Goal: Task Accomplishment & Management: Use online tool/utility

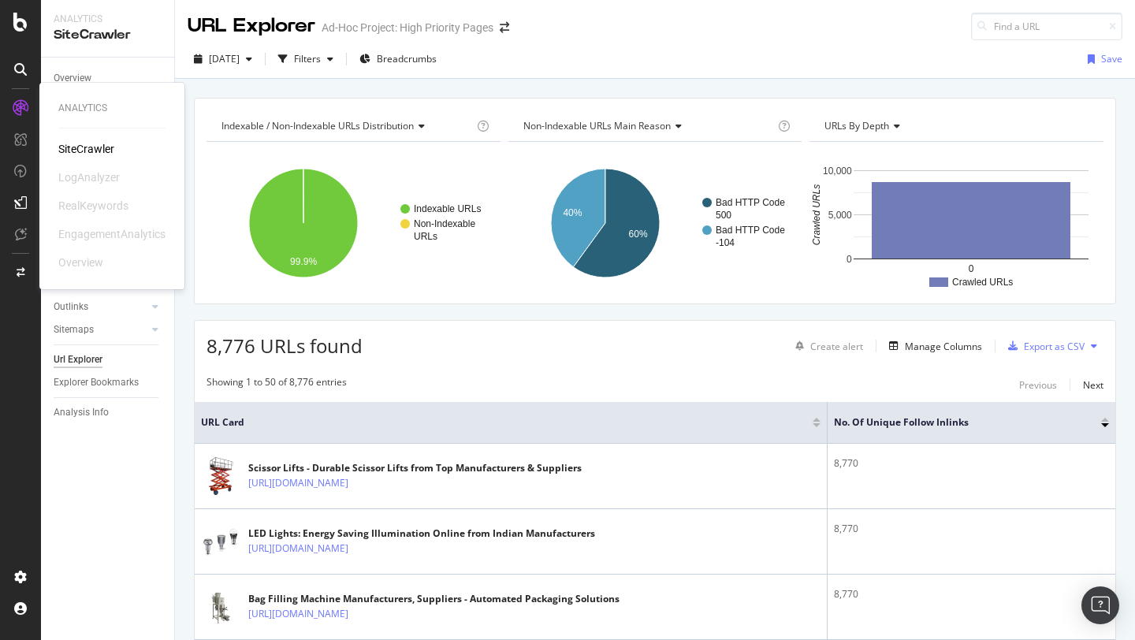
scroll to position [99, 0]
click at [75, 82] on div "Overview" at bounding box center [73, 78] width 38 height 17
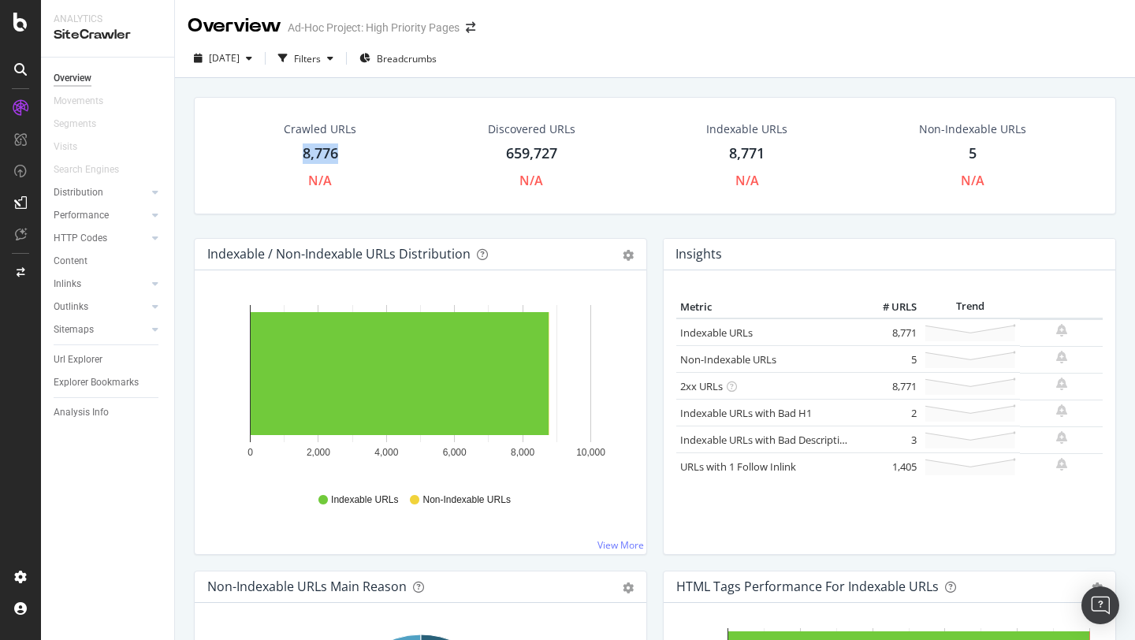
drag, startPoint x: 295, startPoint y: 154, endPoint x: 346, endPoint y: 151, distance: 51.3
click at [346, 151] on div "Crawled URLs 8,776 N/A" at bounding box center [320, 156] width 104 height 84
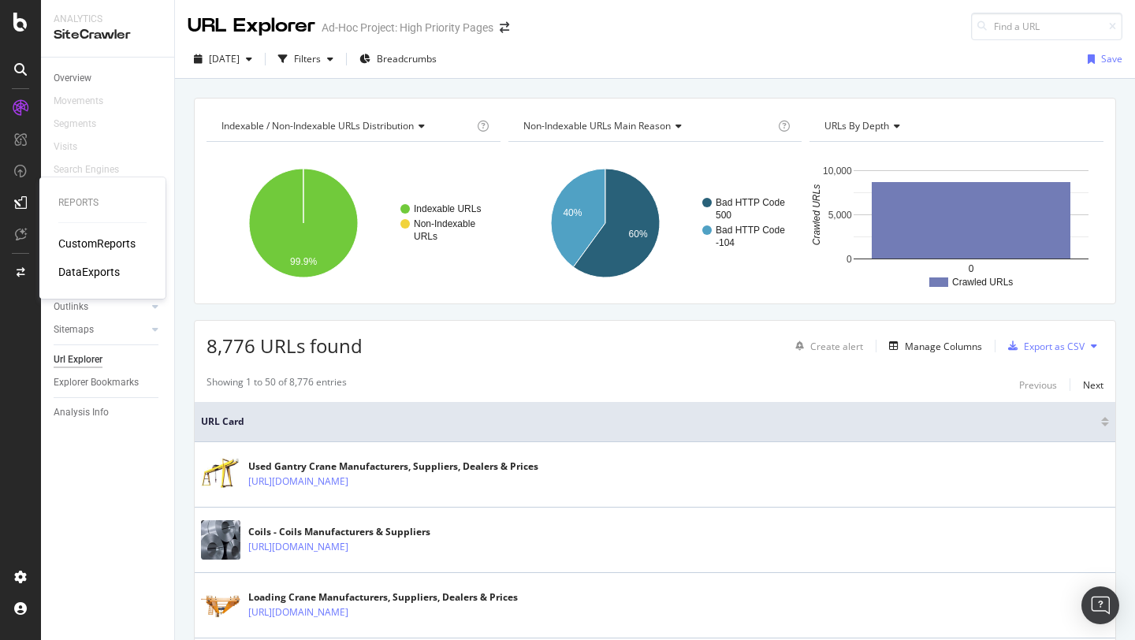
click at [93, 242] on div "CustomReports" at bounding box center [96, 244] width 77 height 16
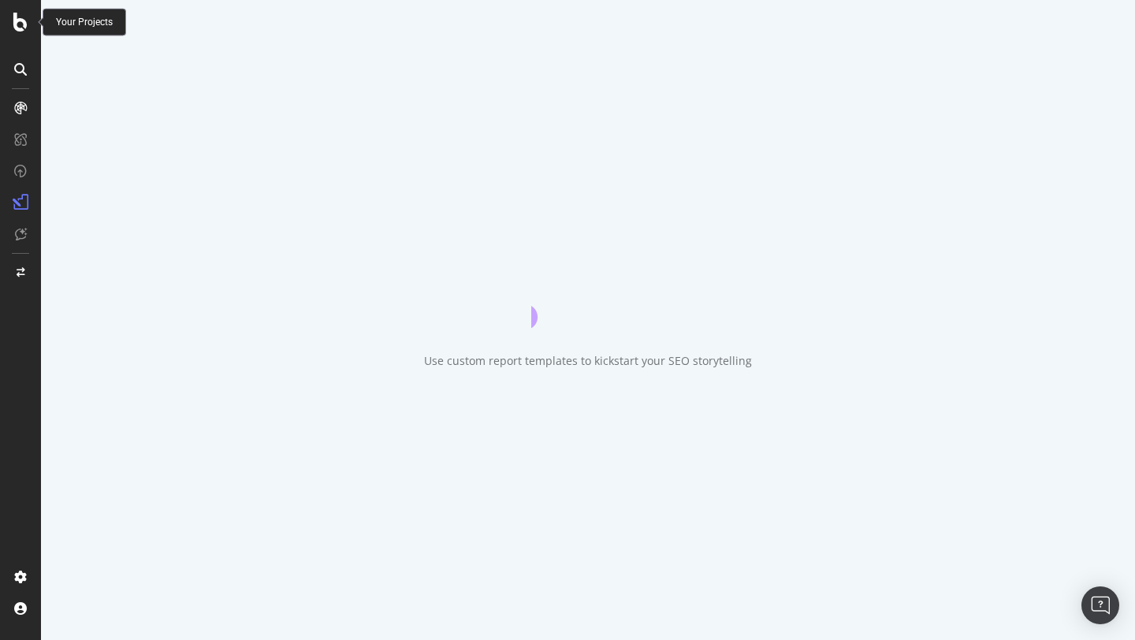
click at [17, 18] on icon at bounding box center [20, 22] width 14 height 19
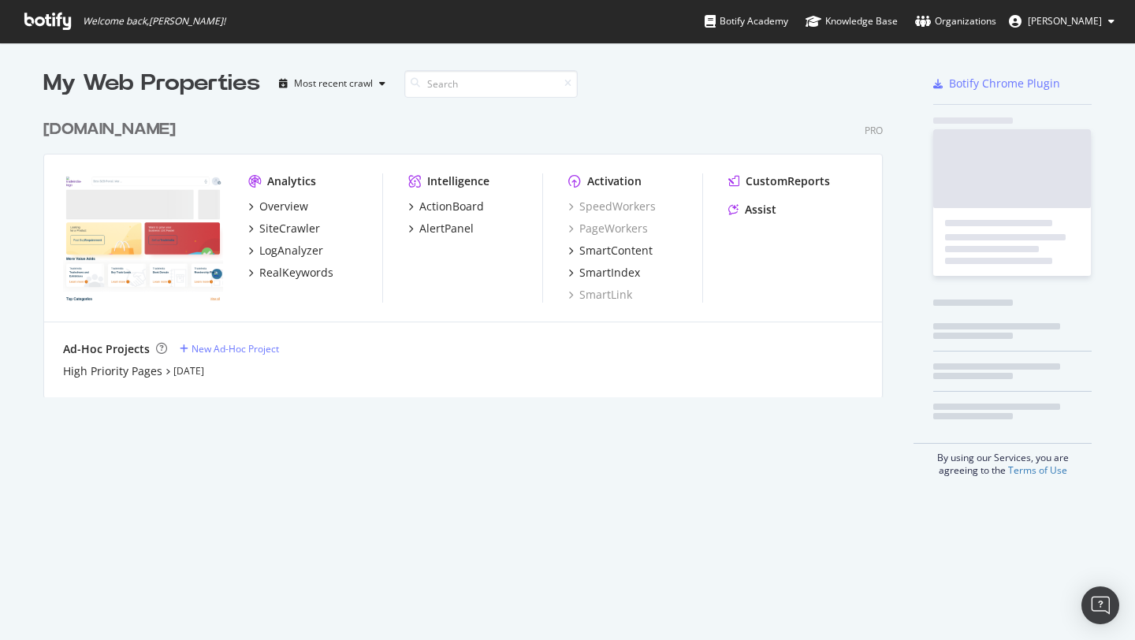
scroll to position [640, 1135]
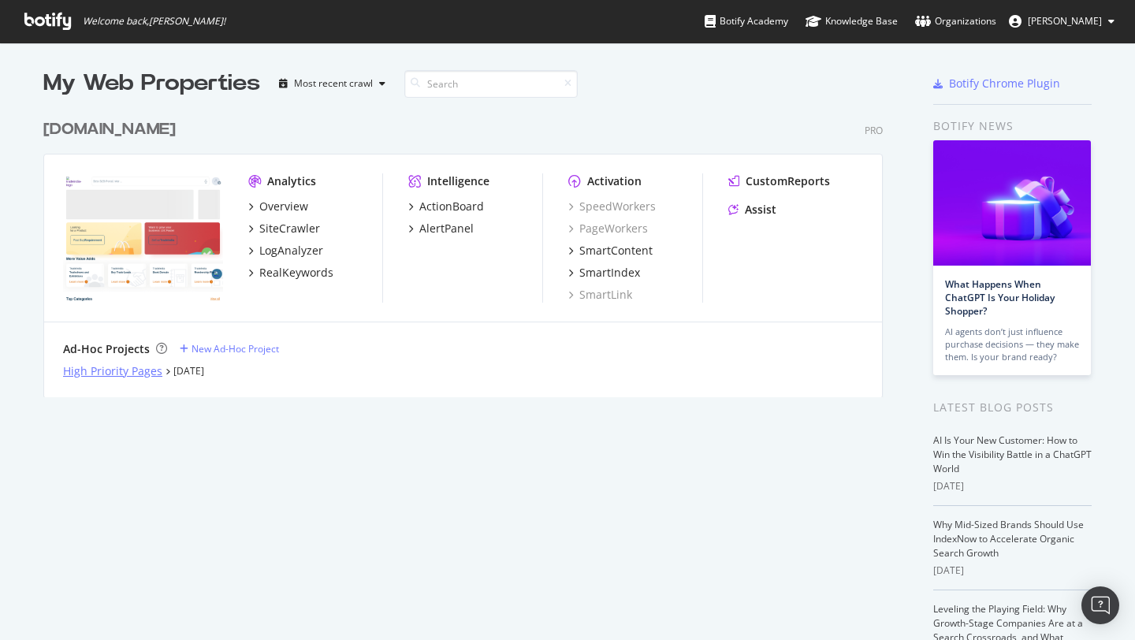
click at [109, 377] on div "High Priority Pages" at bounding box center [112, 371] width 99 height 16
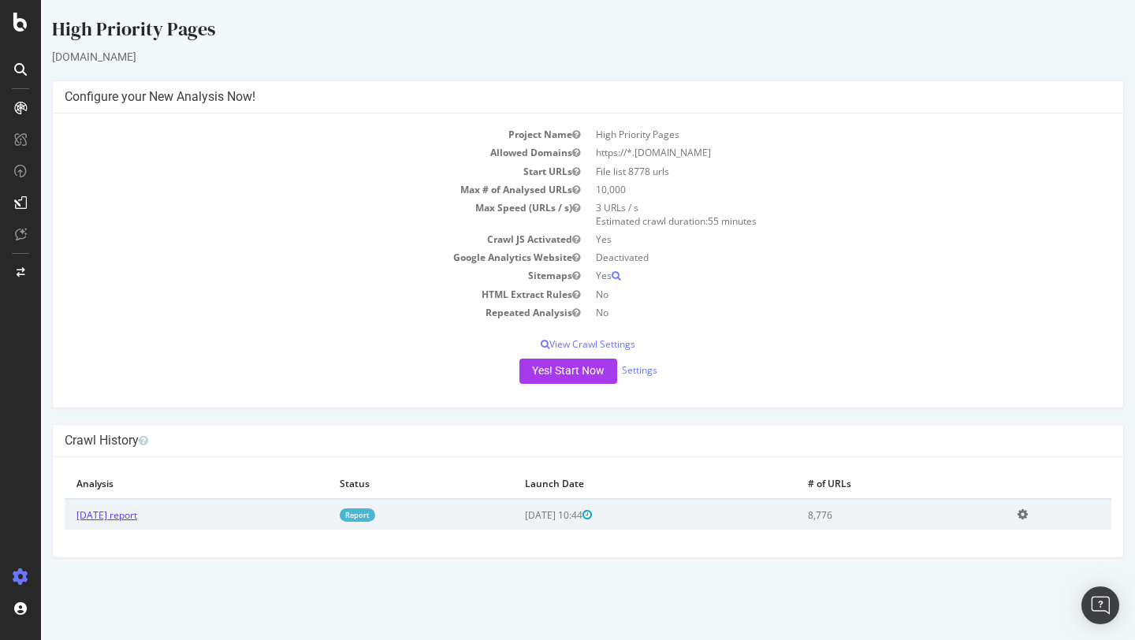
click at [127, 518] on link "[DATE] report" at bounding box center [106, 514] width 61 height 13
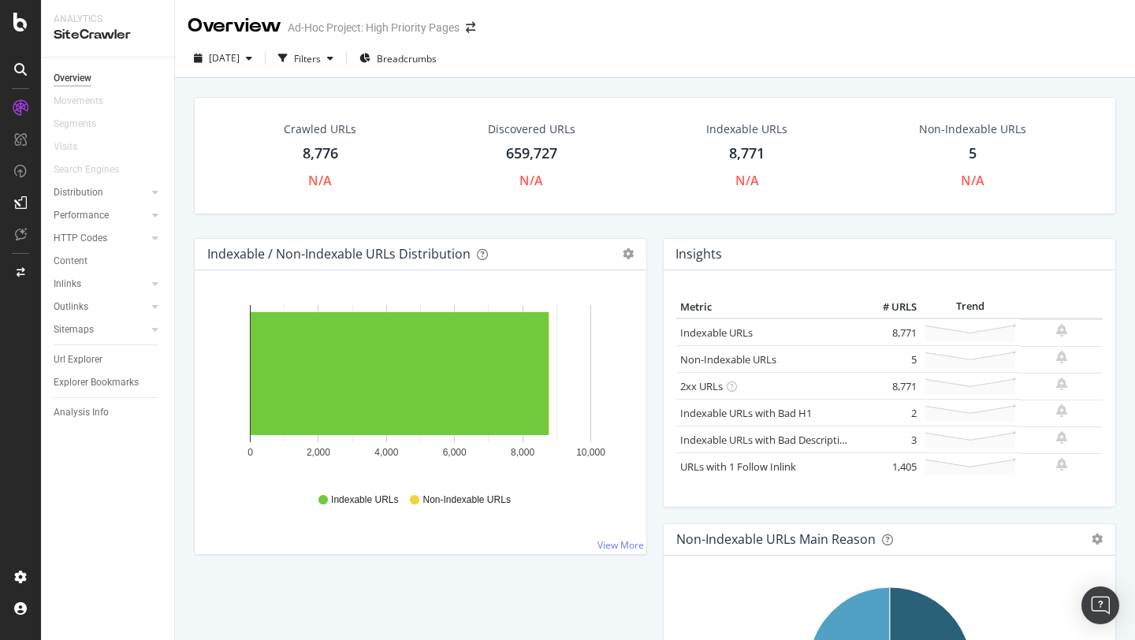
click at [311, 154] on div "8,776" at bounding box center [320, 153] width 35 height 20
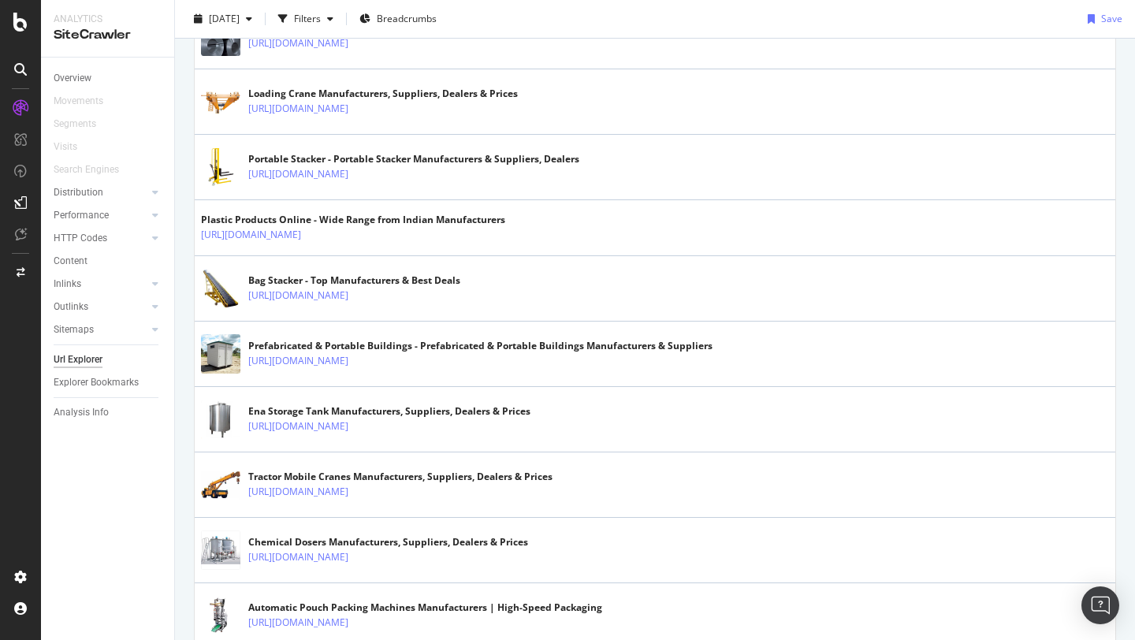
scroll to position [634, 0]
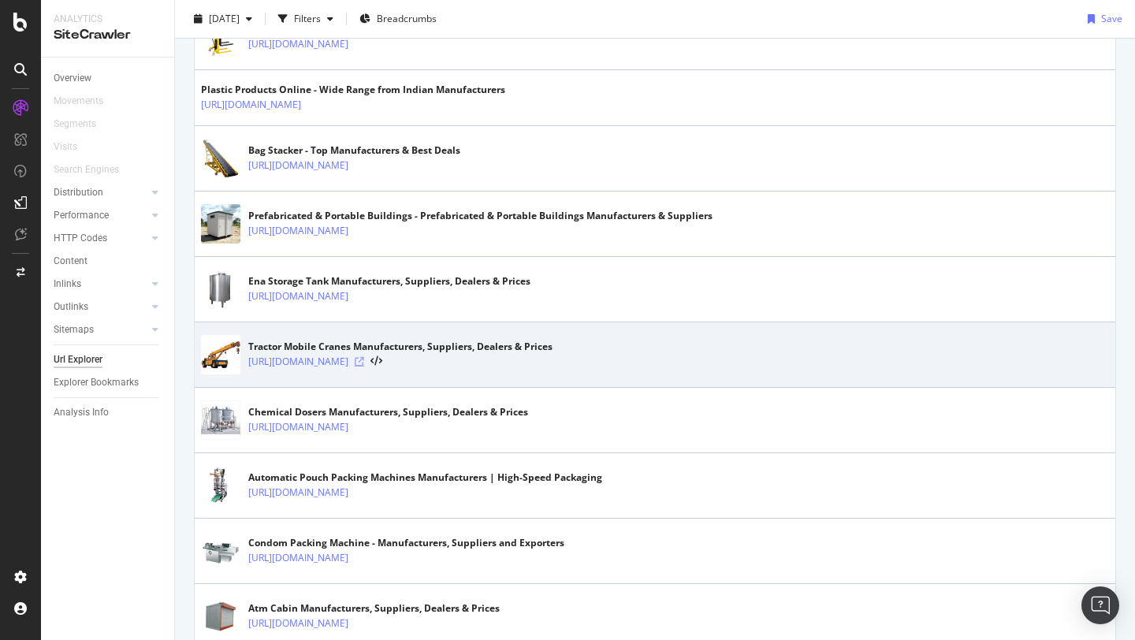
click at [364, 362] on icon at bounding box center [359, 361] width 9 height 9
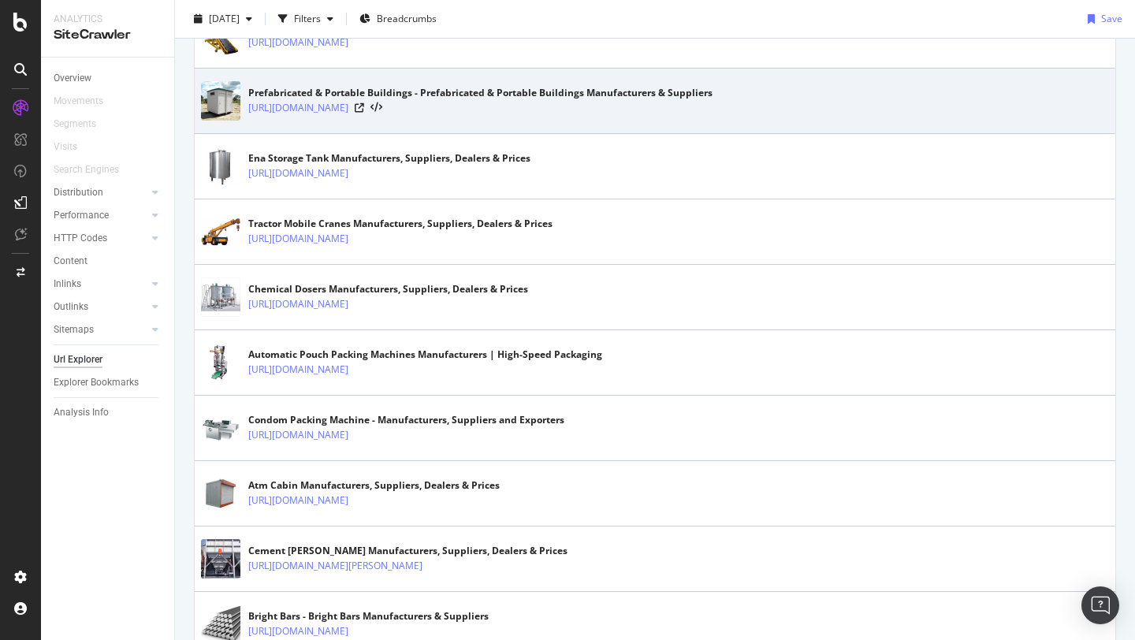
scroll to position [0, 0]
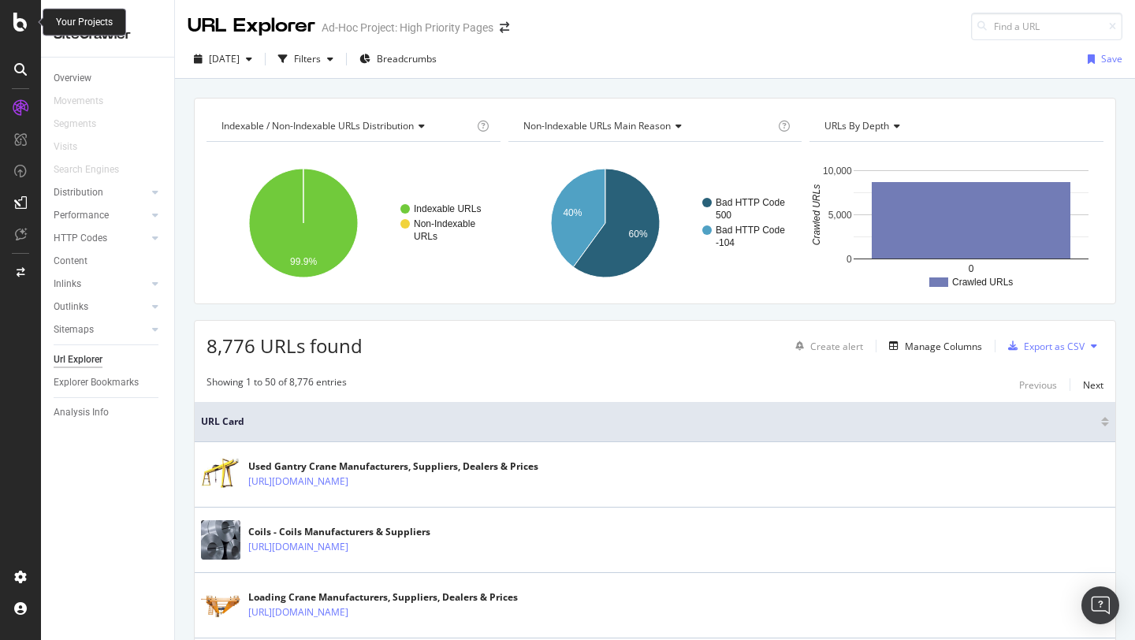
click at [16, 20] on icon at bounding box center [20, 22] width 14 height 19
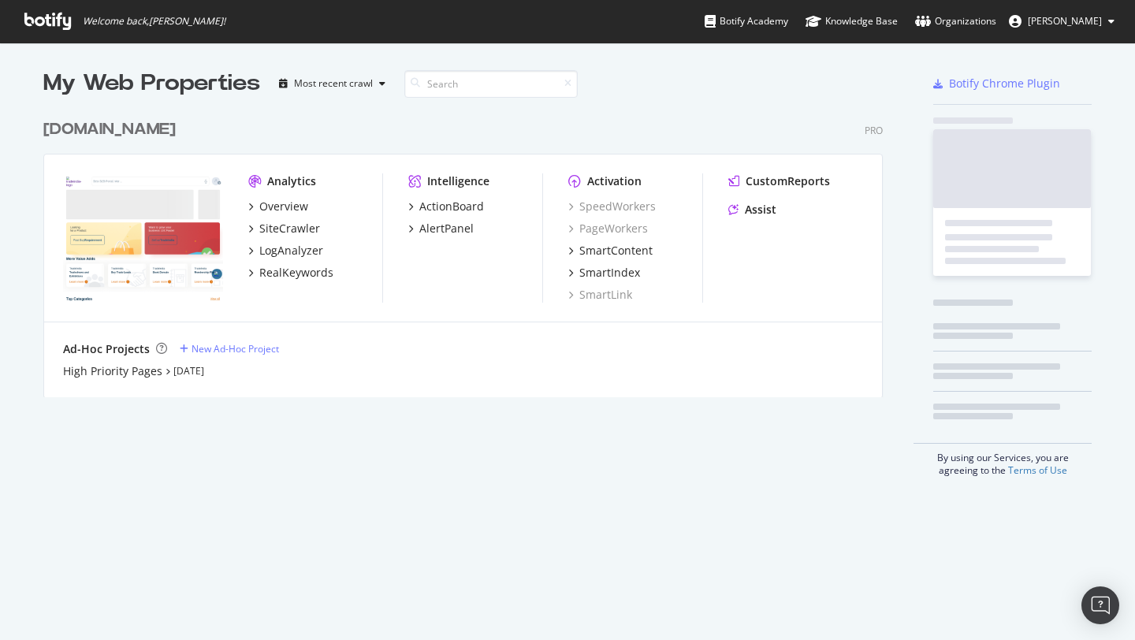
scroll to position [640, 1135]
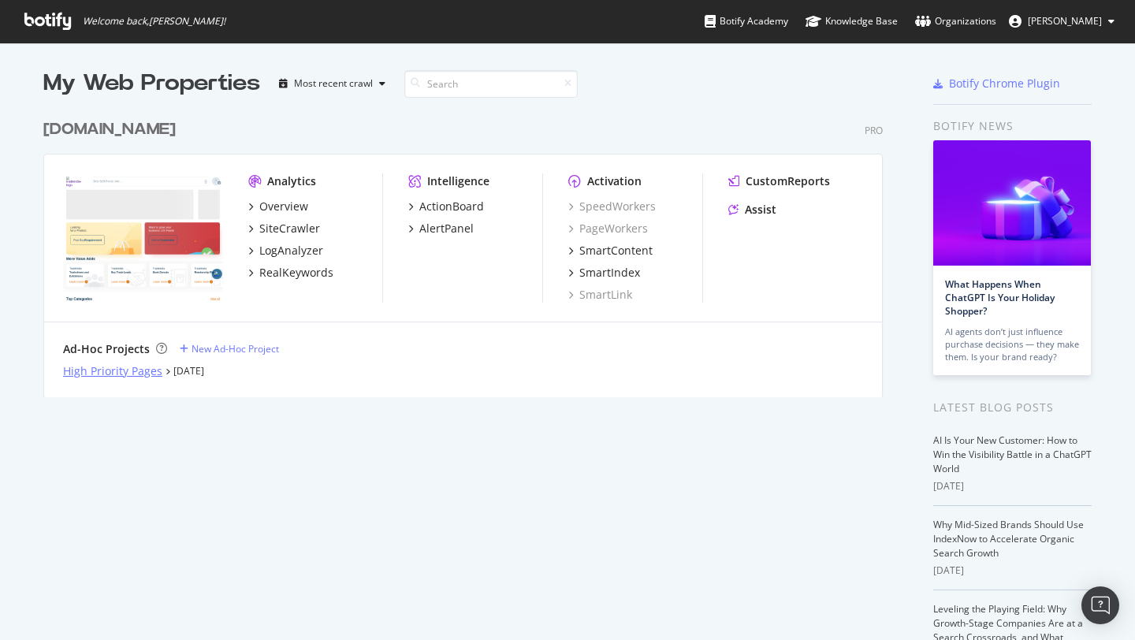
click at [117, 374] on div "High Priority Pages" at bounding box center [112, 371] width 99 height 16
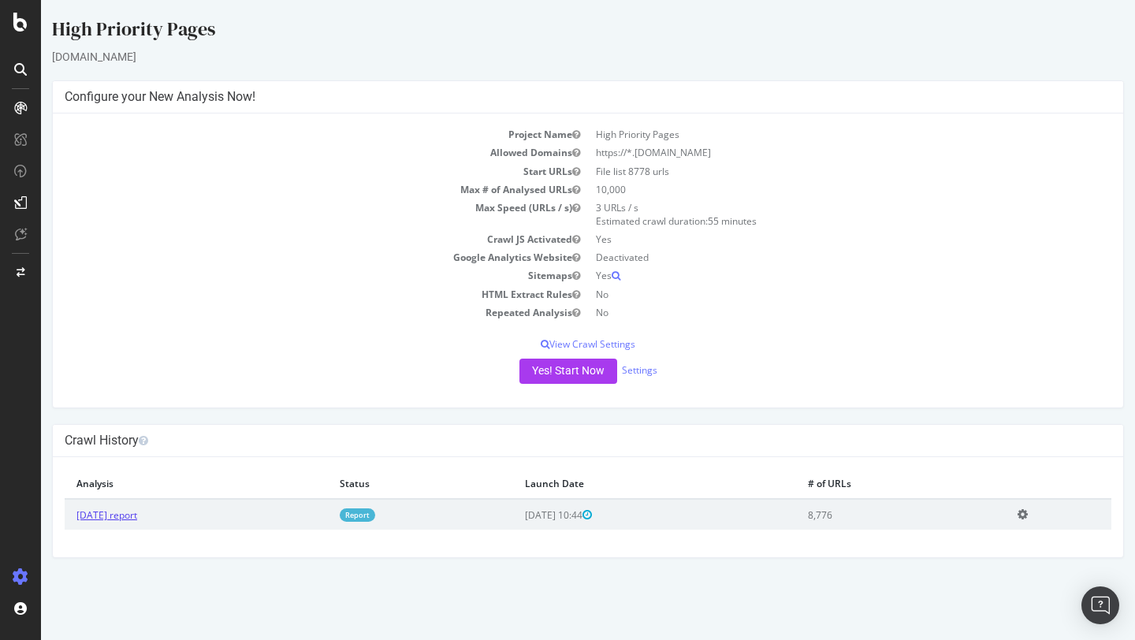
click at [137, 513] on link "[DATE] report" at bounding box center [106, 514] width 61 height 13
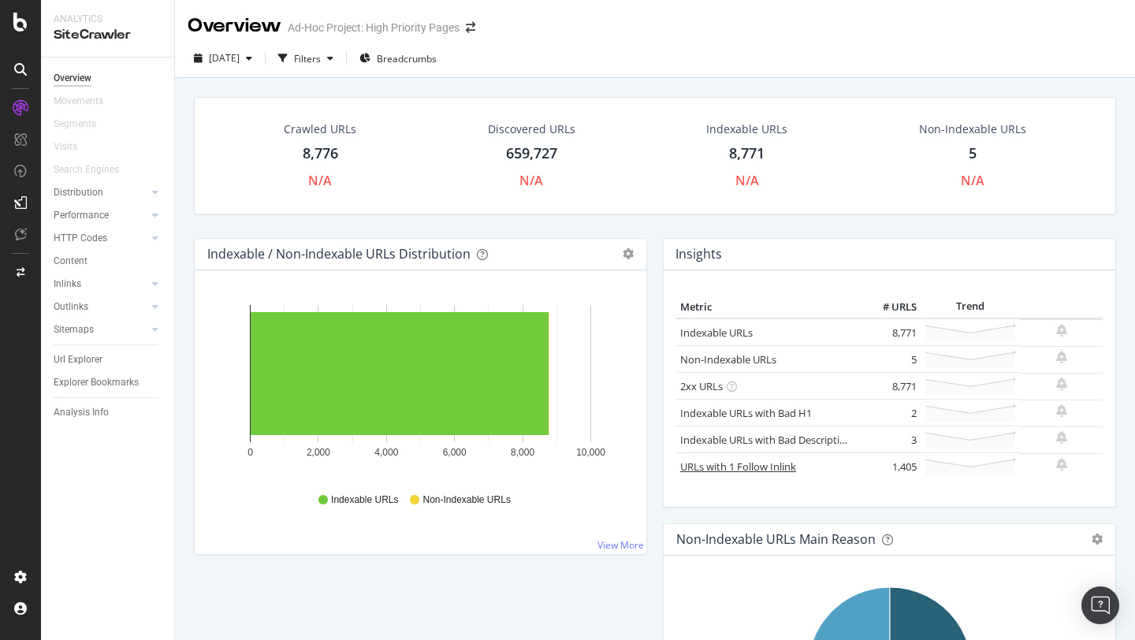
click at [735, 465] on link "URLs with 1 Follow Inlink" at bounding box center [738, 467] width 116 height 14
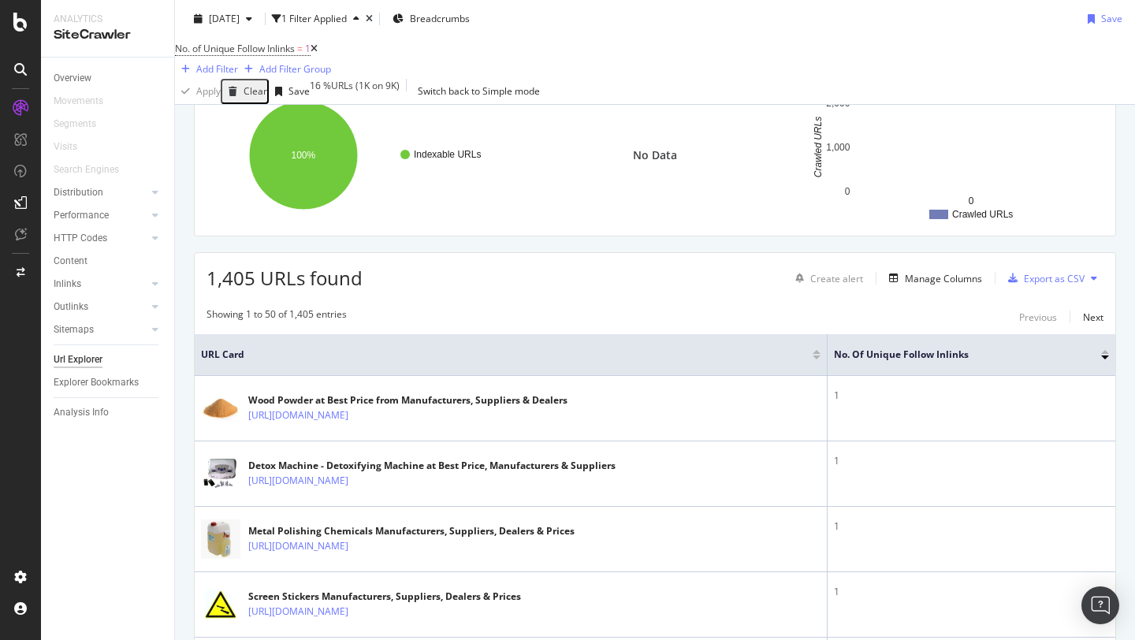
scroll to position [135, 0]
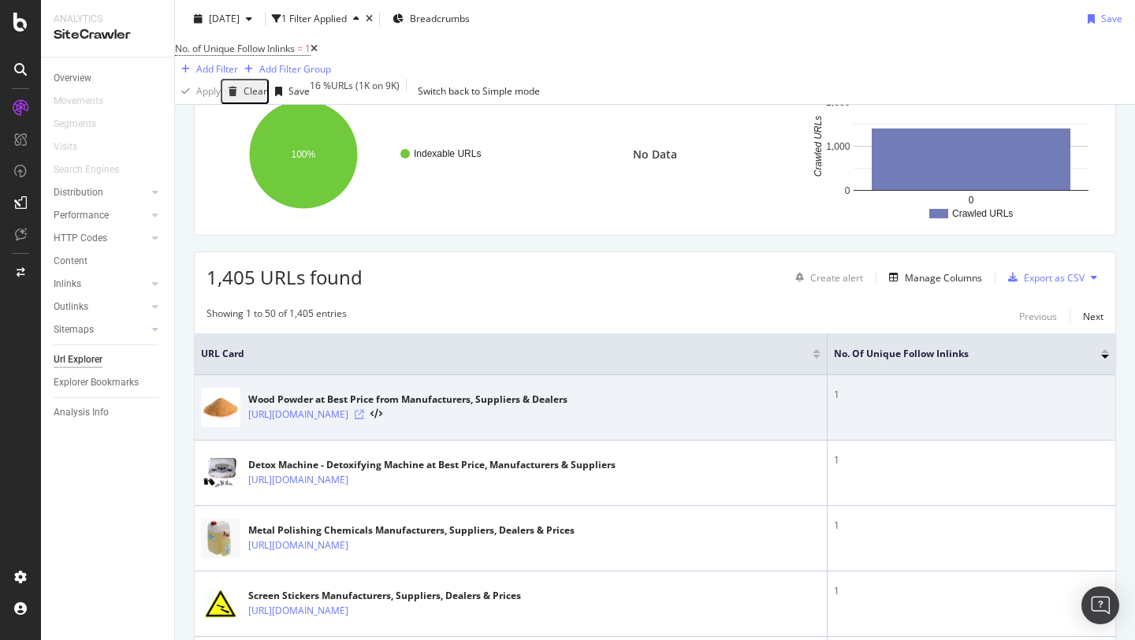
click at [364, 419] on icon at bounding box center [359, 414] width 9 height 9
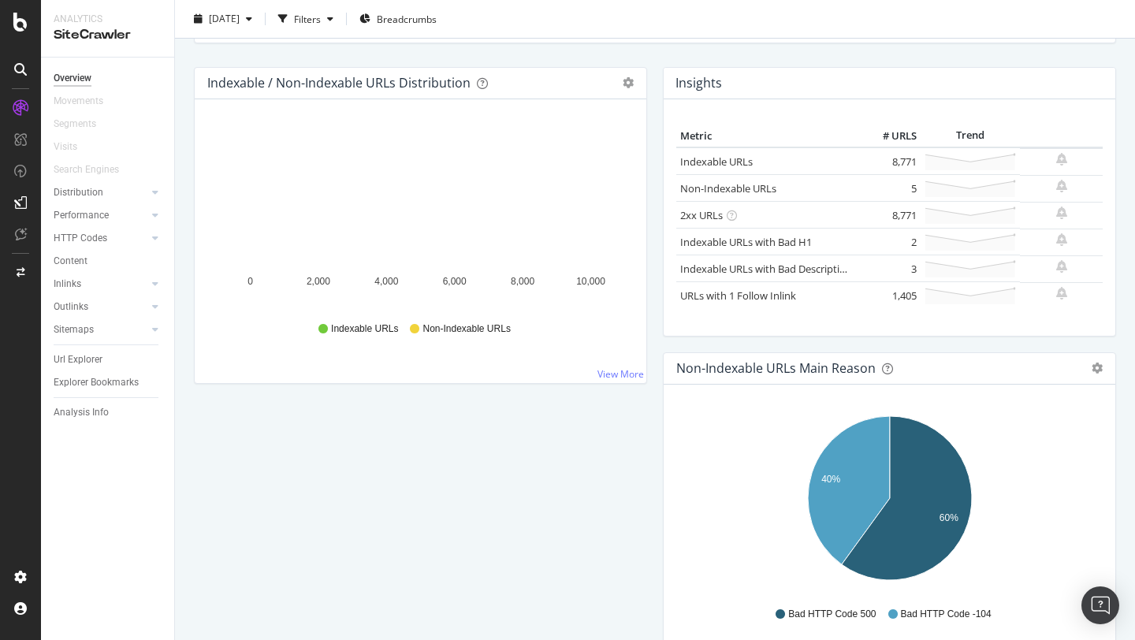
scroll to position [161, 0]
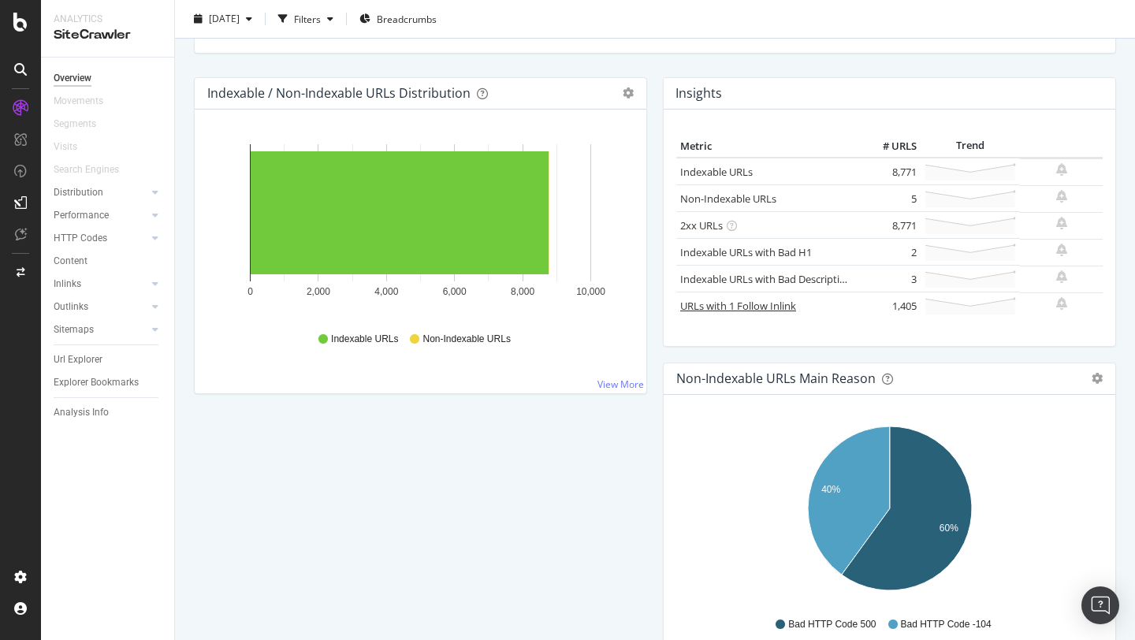
click at [720, 305] on link "URLs with 1 Follow Inlink" at bounding box center [738, 306] width 116 height 14
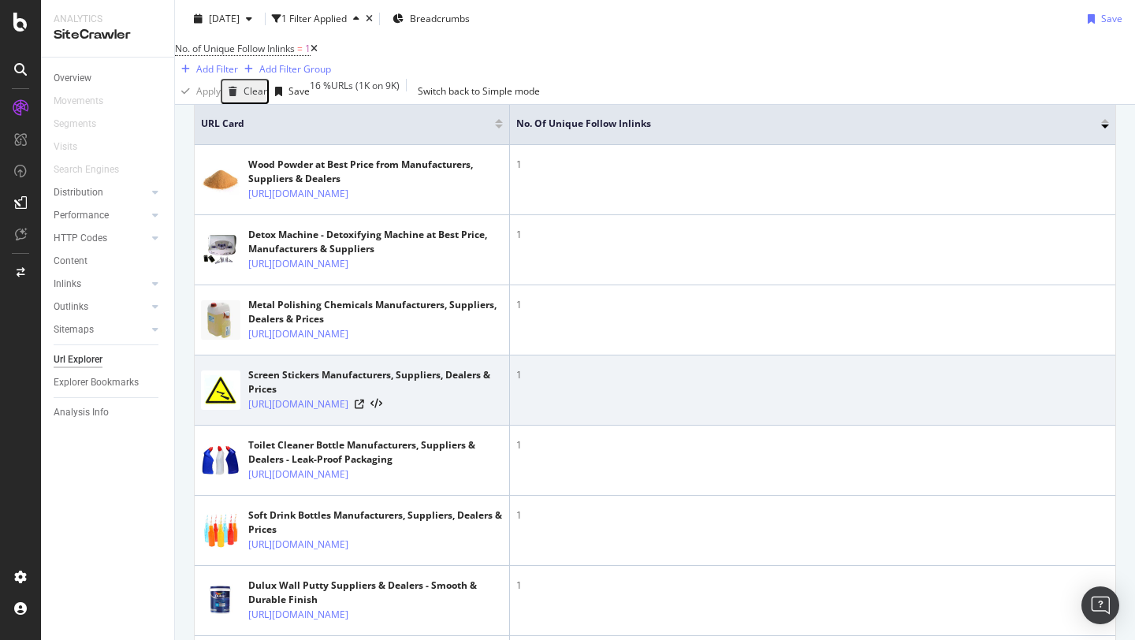
scroll to position [377, 0]
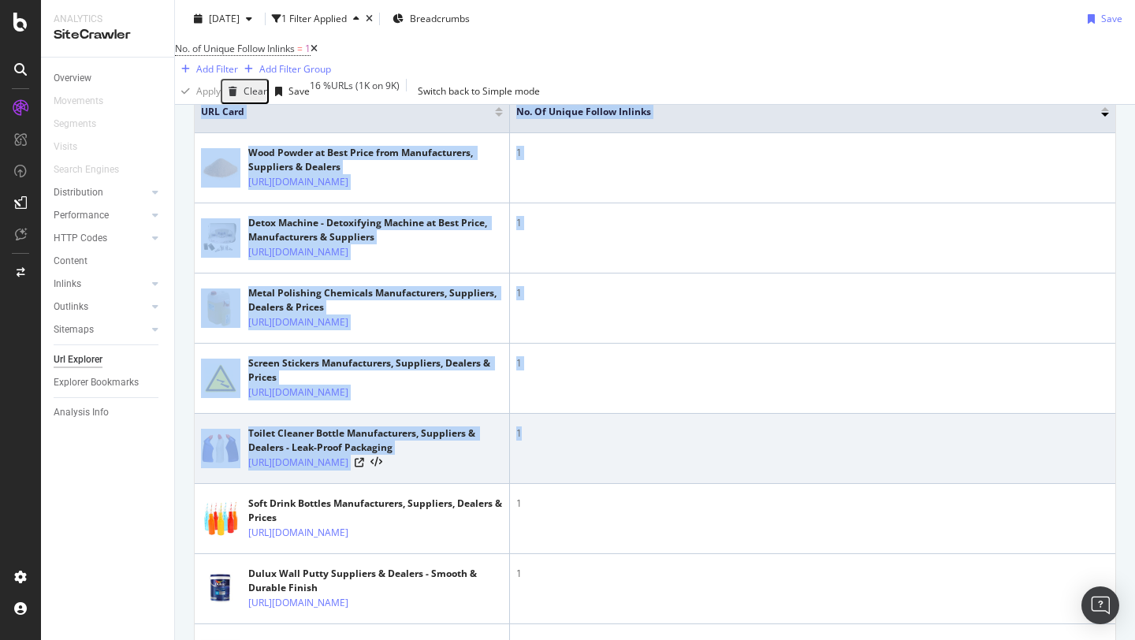
drag, startPoint x: 200, startPoint y: 122, endPoint x: 847, endPoint y: 533, distance: 765.8
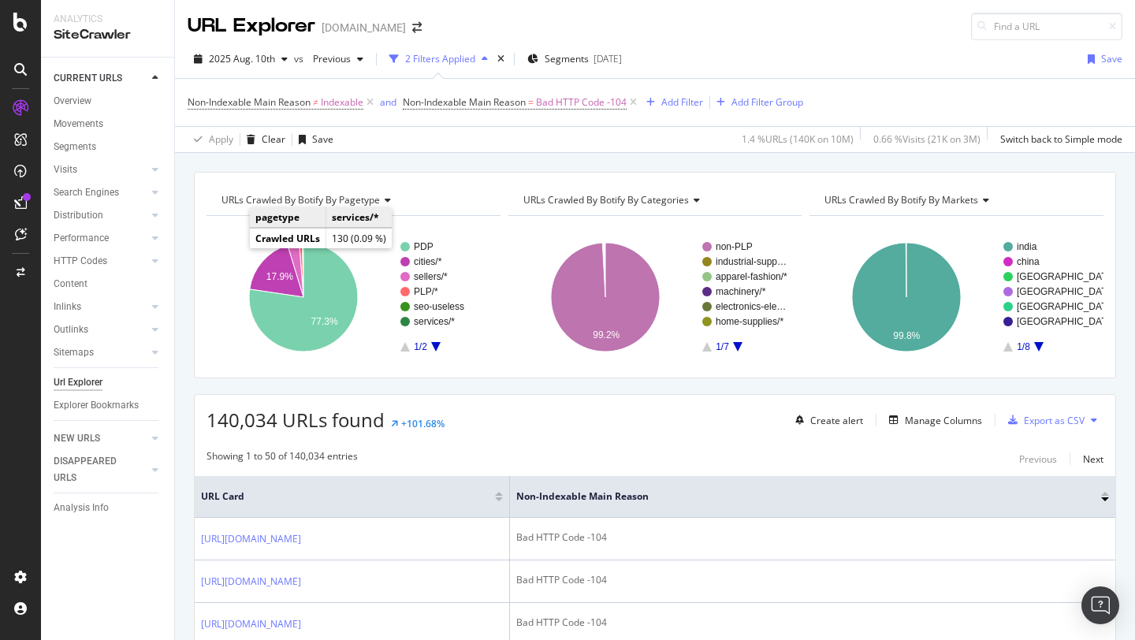
click at [16, 17] on icon at bounding box center [20, 22] width 14 height 19
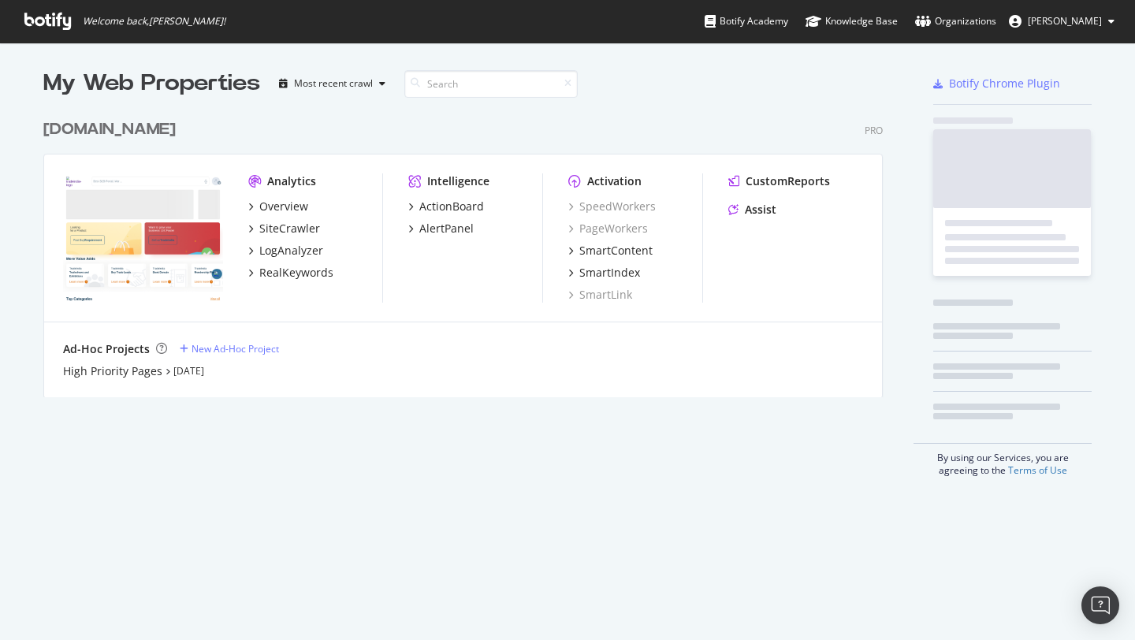
scroll to position [640, 1135]
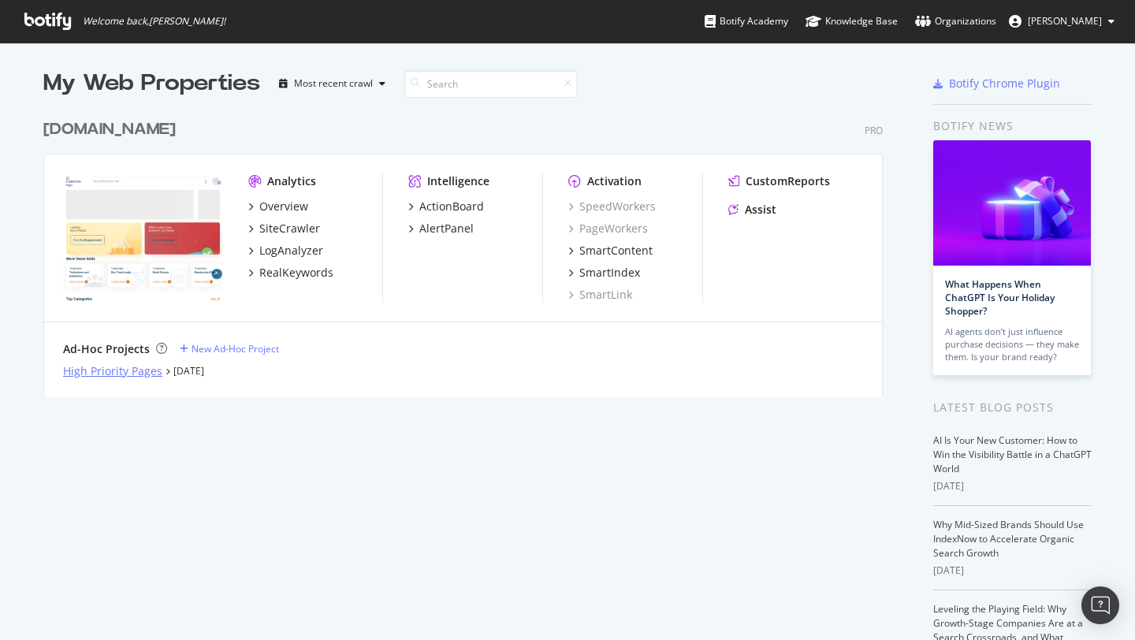
click at [128, 370] on div "High Priority Pages" at bounding box center [112, 371] width 99 height 16
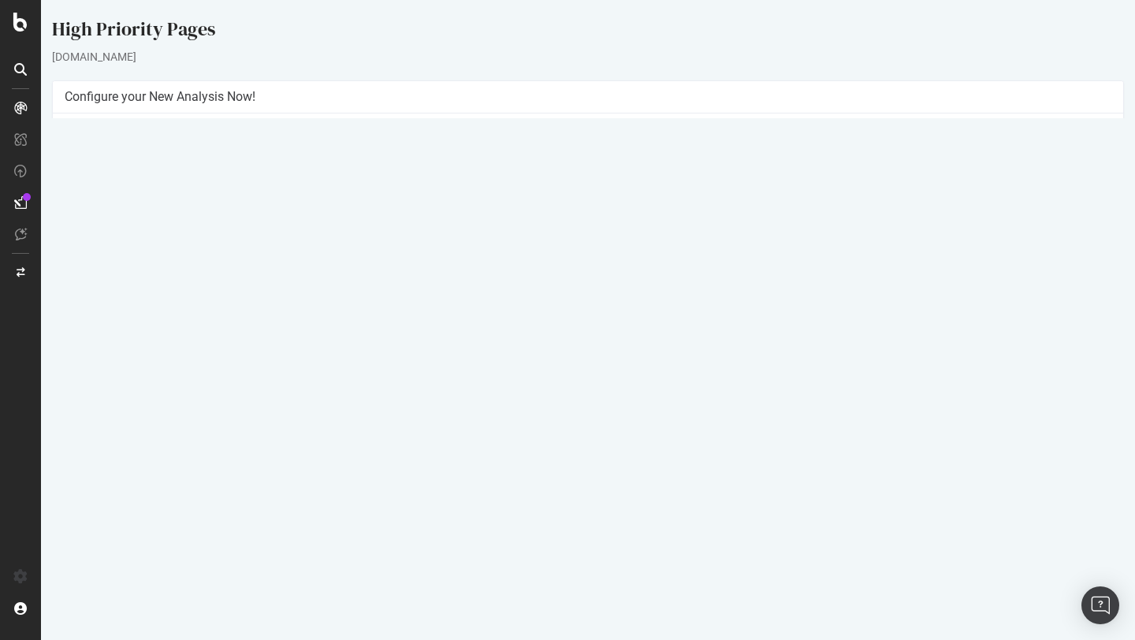
click at [137, 515] on link "[DATE] report" at bounding box center [106, 514] width 61 height 13
click at [547, 367] on button "Yes! Start Now" at bounding box center [568, 371] width 98 height 25
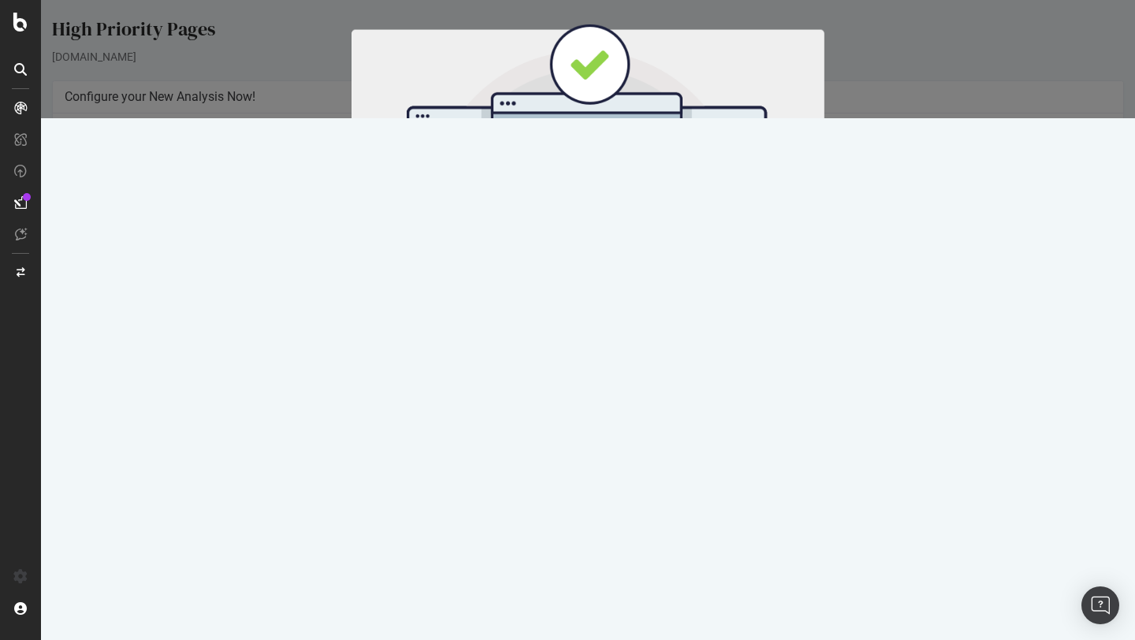
click at [612, 257] on button "Start Now" at bounding box center [617, 261] width 69 height 27
